Goal: Transaction & Acquisition: Purchase product/service

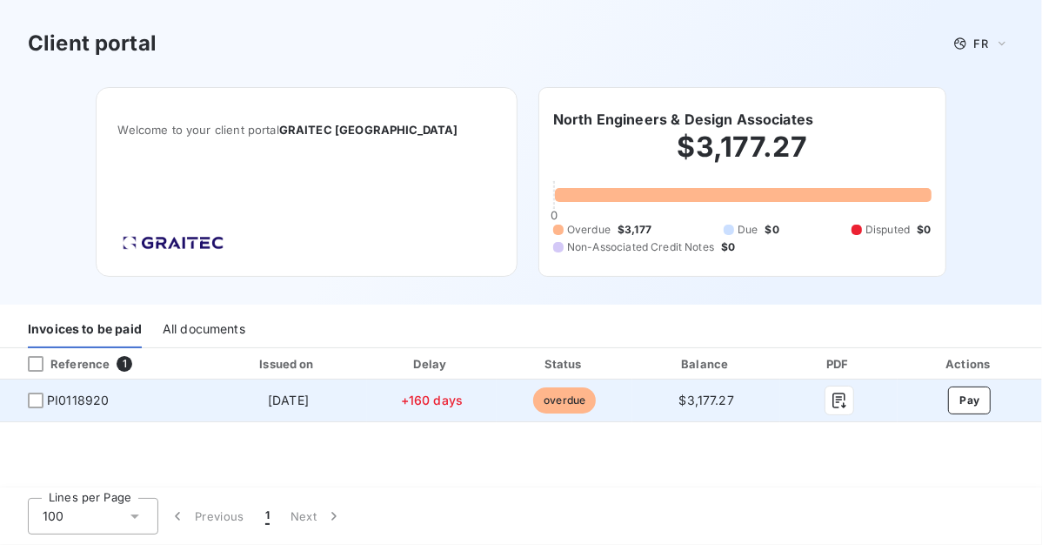
drag, startPoint x: 35, startPoint y: 396, endPoint x: 90, endPoint y: 412, distance: 57.8
click at [37, 397] on div at bounding box center [36, 400] width 16 height 16
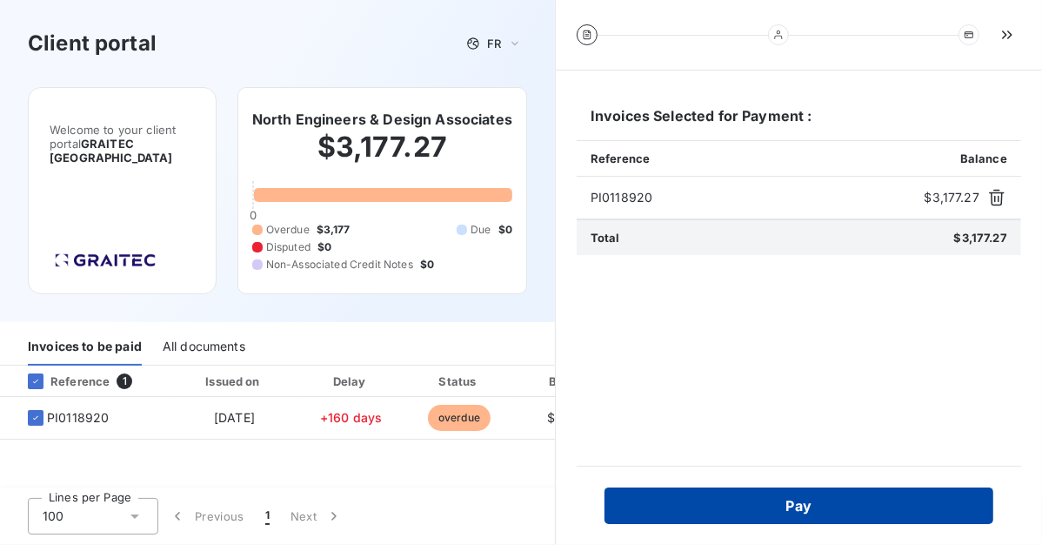
click at [801, 504] on button "Pay" at bounding box center [799, 505] width 389 height 37
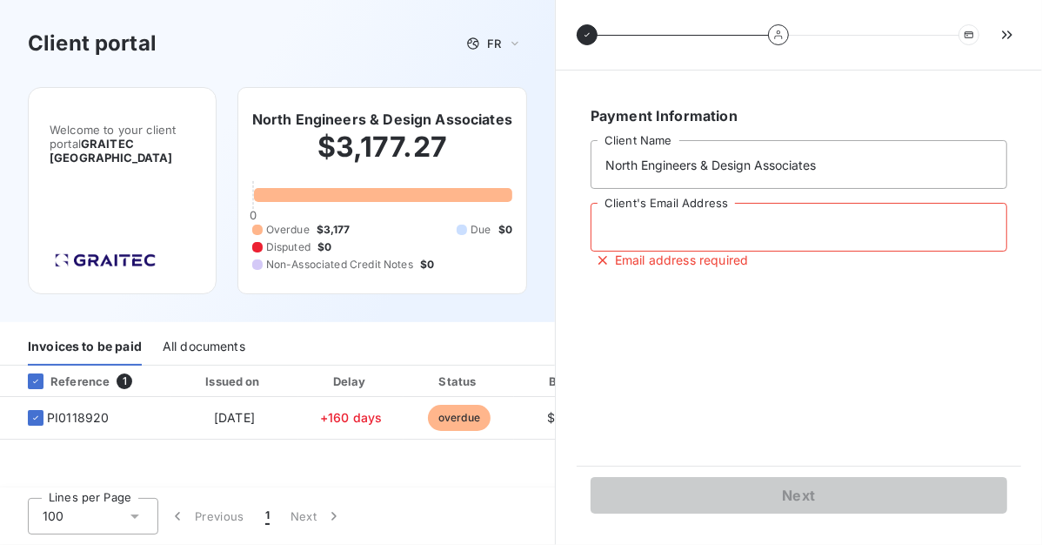
click at [621, 236] on input "Client's Email Address" at bounding box center [799, 227] width 417 height 49
type input "northengr@gmail.com"
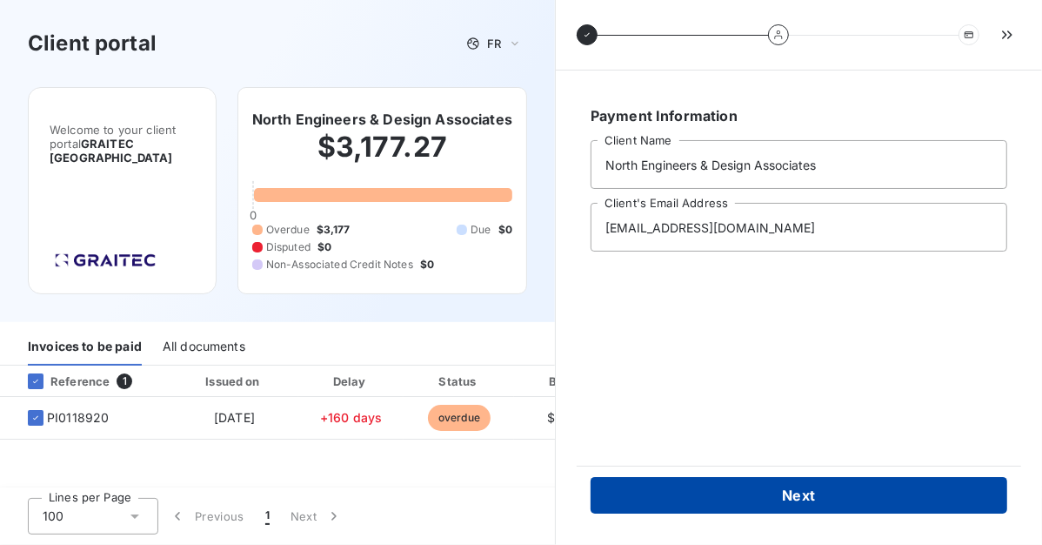
click at [807, 486] on button "Next" at bounding box center [799, 495] width 417 height 37
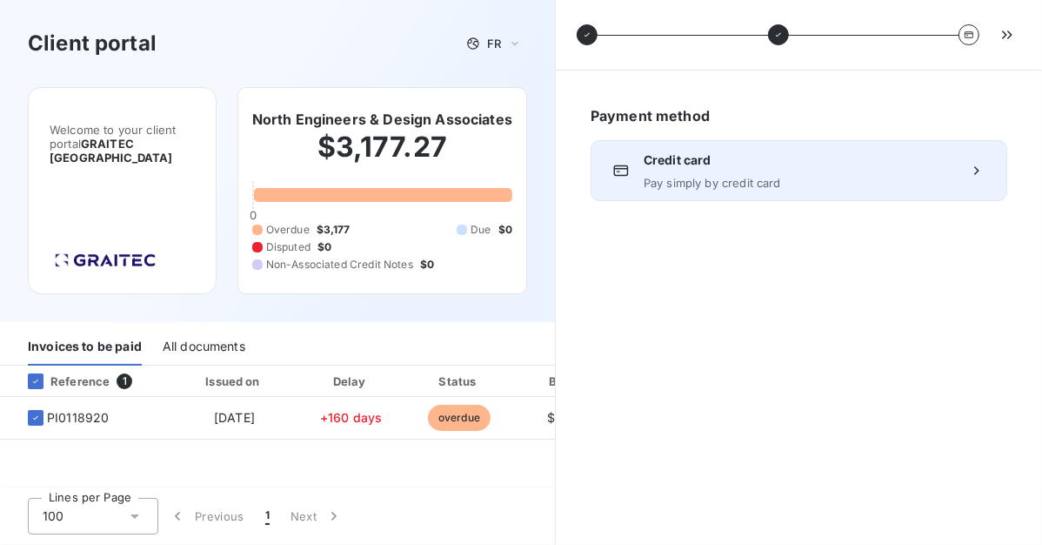
click at [666, 181] on span "Pay simply by credit card" at bounding box center [799, 183] width 311 height 14
